Goal: Find specific page/section: Find specific page/section

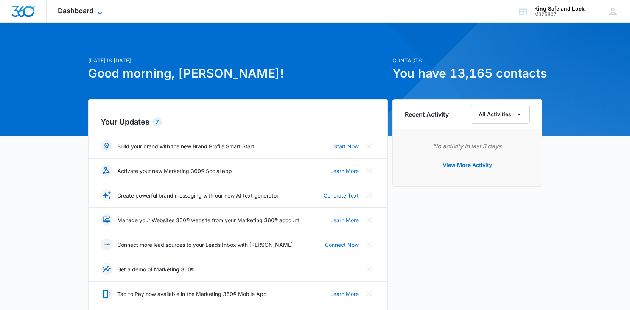
click at [85, 9] on span "Dashboard" at bounding box center [76, 11] width 36 height 8
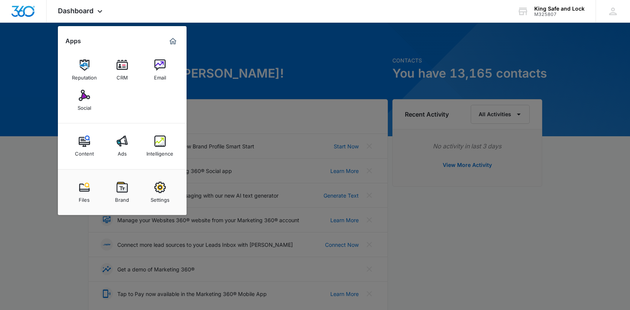
click at [239, 104] on div at bounding box center [315, 155] width 630 height 310
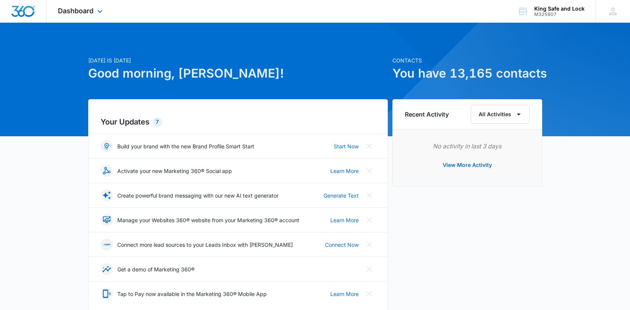
click at [65, 15] on div "Dashboard Apps Reputation CRM Email Social Content Ads Intelligence Files Brand…" at bounding box center [81, 11] width 69 height 22
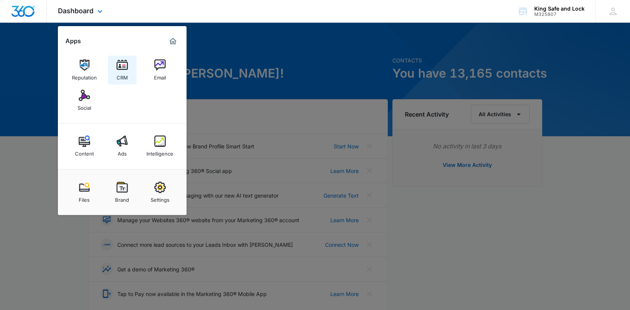
click at [127, 59] on img at bounding box center [122, 64] width 11 height 11
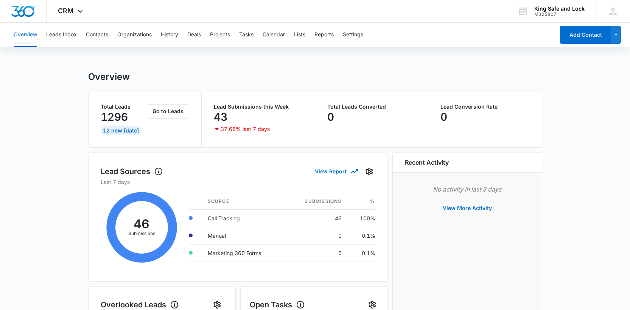
click at [160, 72] on div "Overview" at bounding box center [315, 76] width 454 height 11
click at [76, 11] on icon at bounding box center [80, 13] width 9 height 9
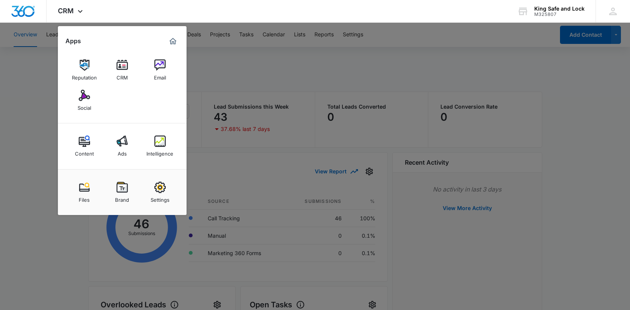
click at [232, 92] on div at bounding box center [315, 155] width 630 height 310
